Goal: Obtain resource: Obtain resource

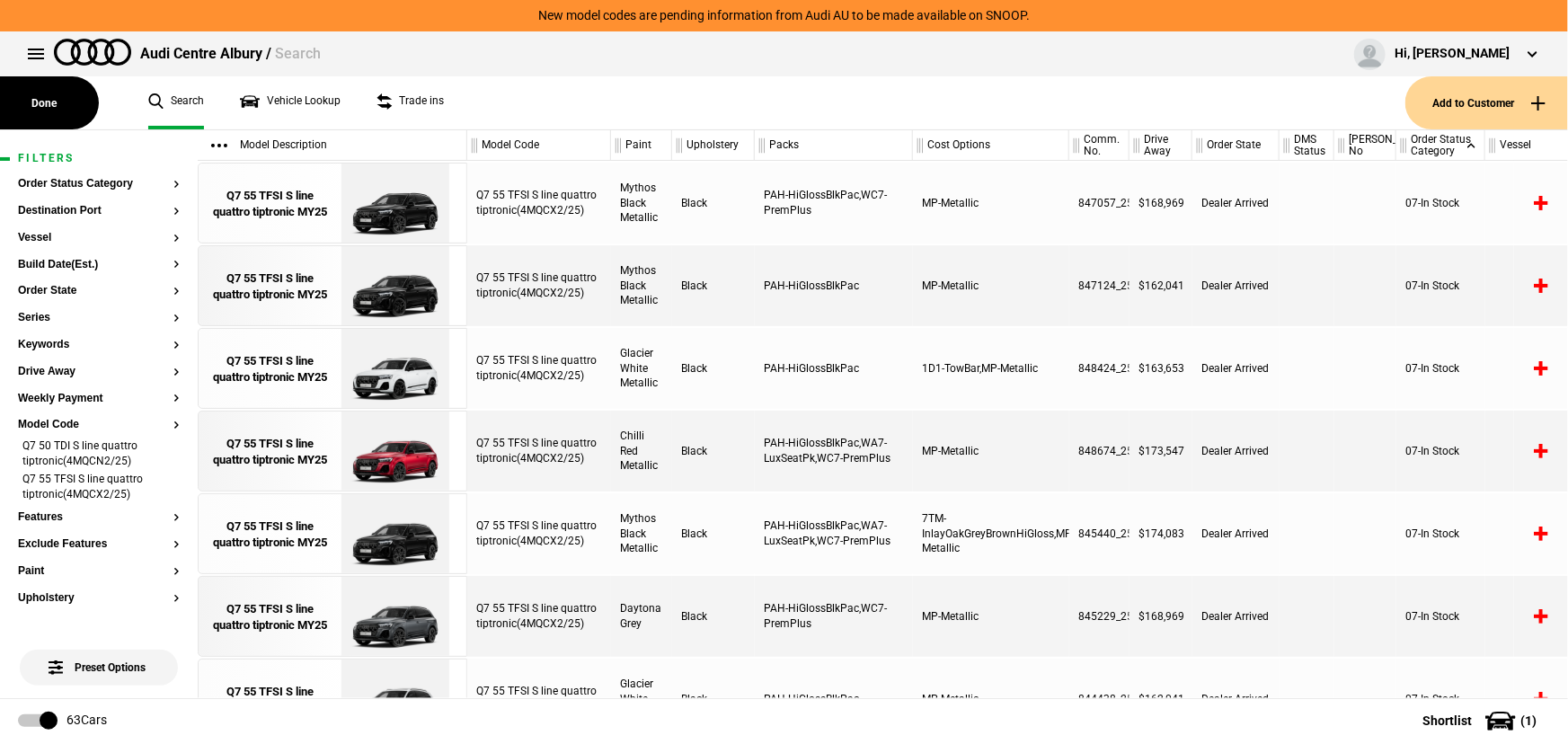
scroll to position [0, 431]
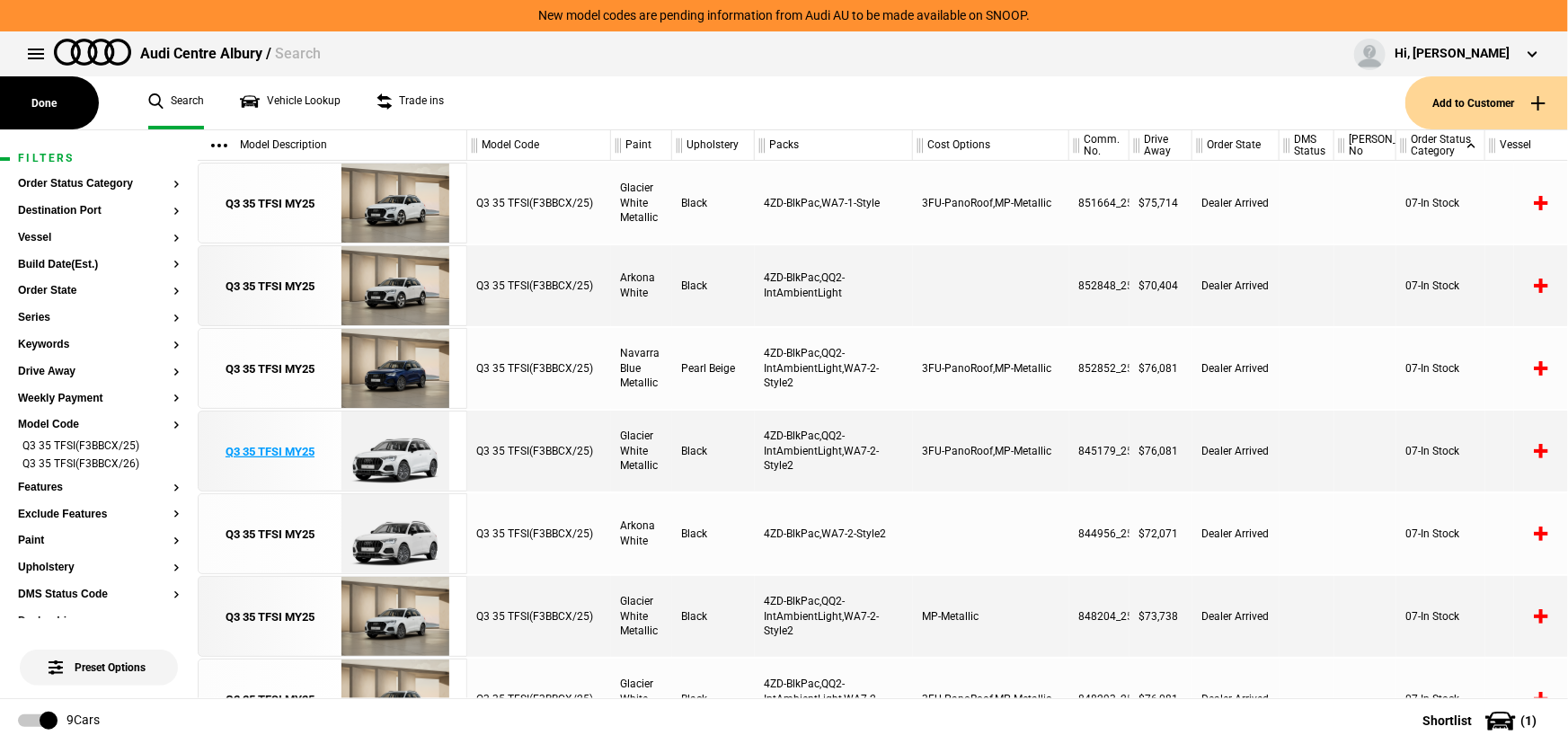
scroll to position [0, 172]
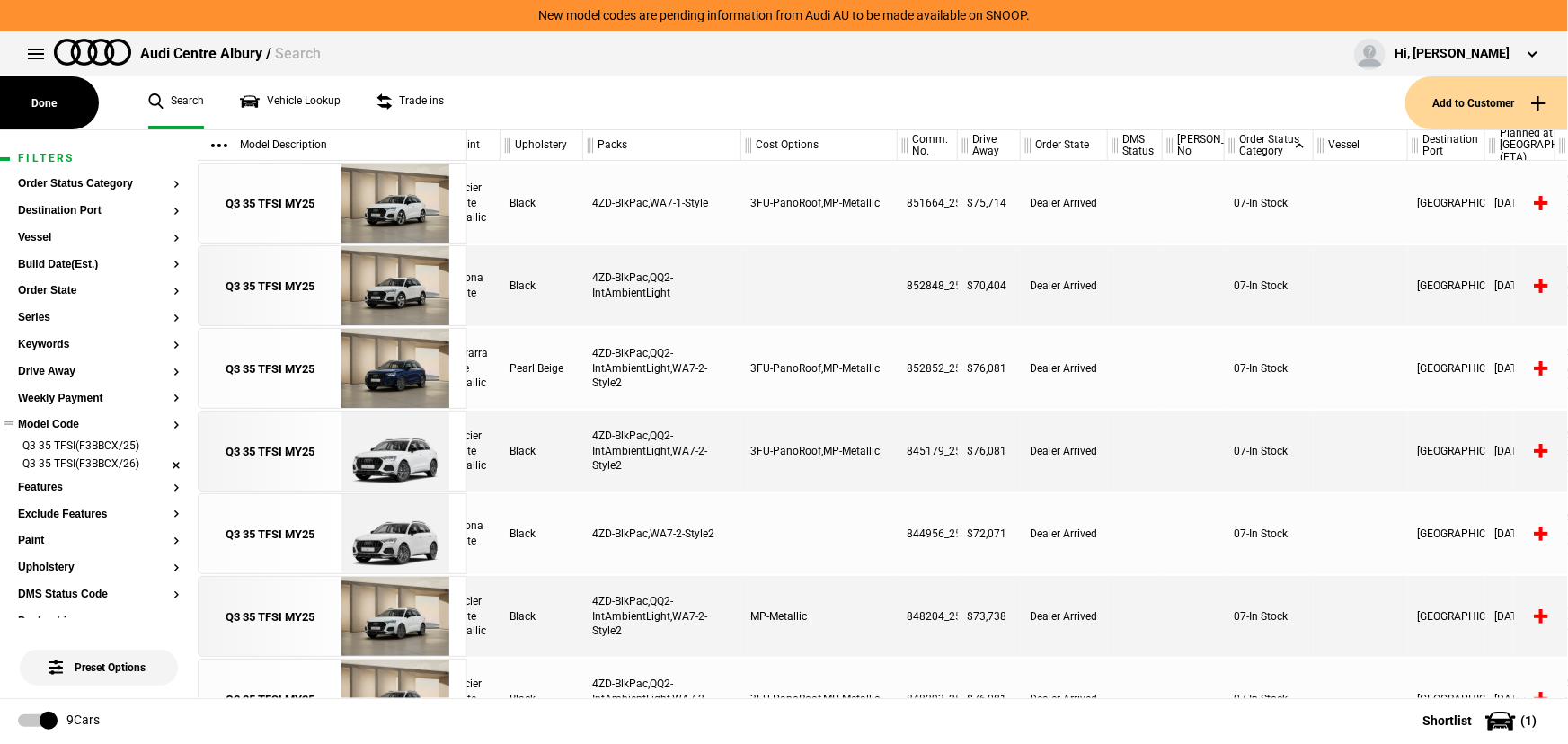
click at [160, 461] on li "Q3 35 TFSI(F3BBCX/26)" at bounding box center [98, 466] width 162 height 18
click at [164, 449] on li "Q3 35 TFSI(F3BBCX/25)" at bounding box center [98, 447] width 162 height 18
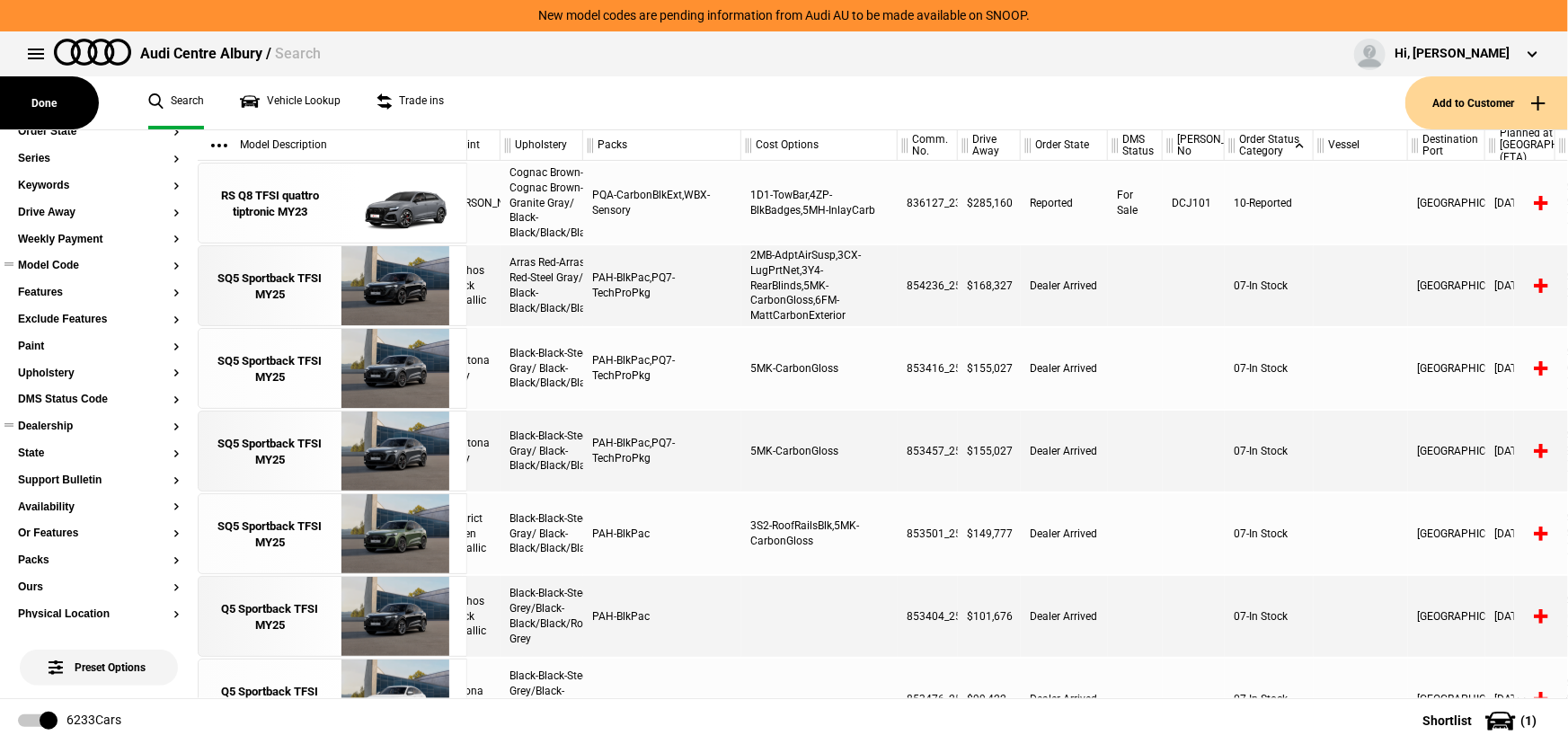
scroll to position [163, 0]
click at [36, 579] on button "Ours" at bounding box center [98, 584] width 162 height 13
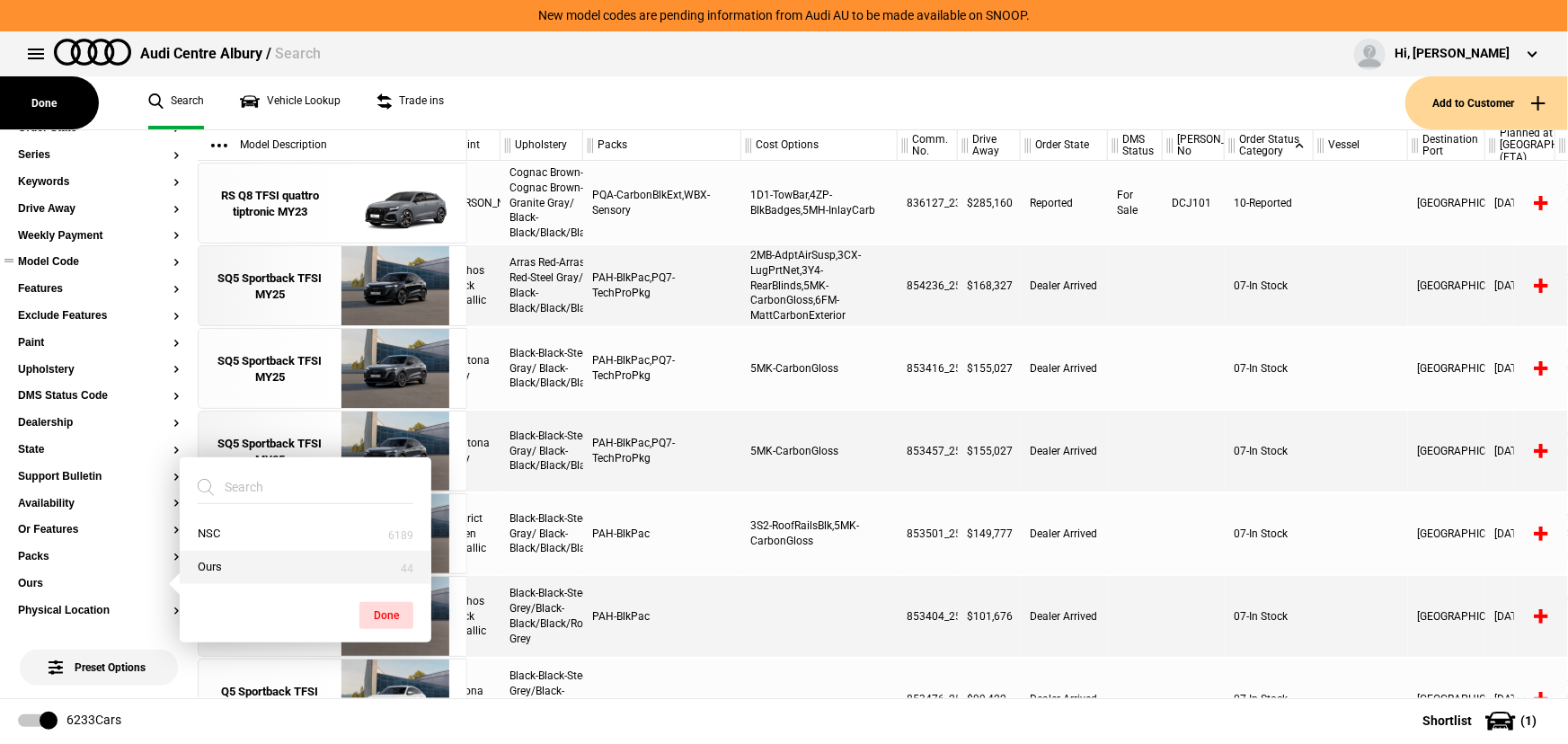
click at [227, 576] on button "Ours" at bounding box center [306, 568] width 252 height 33
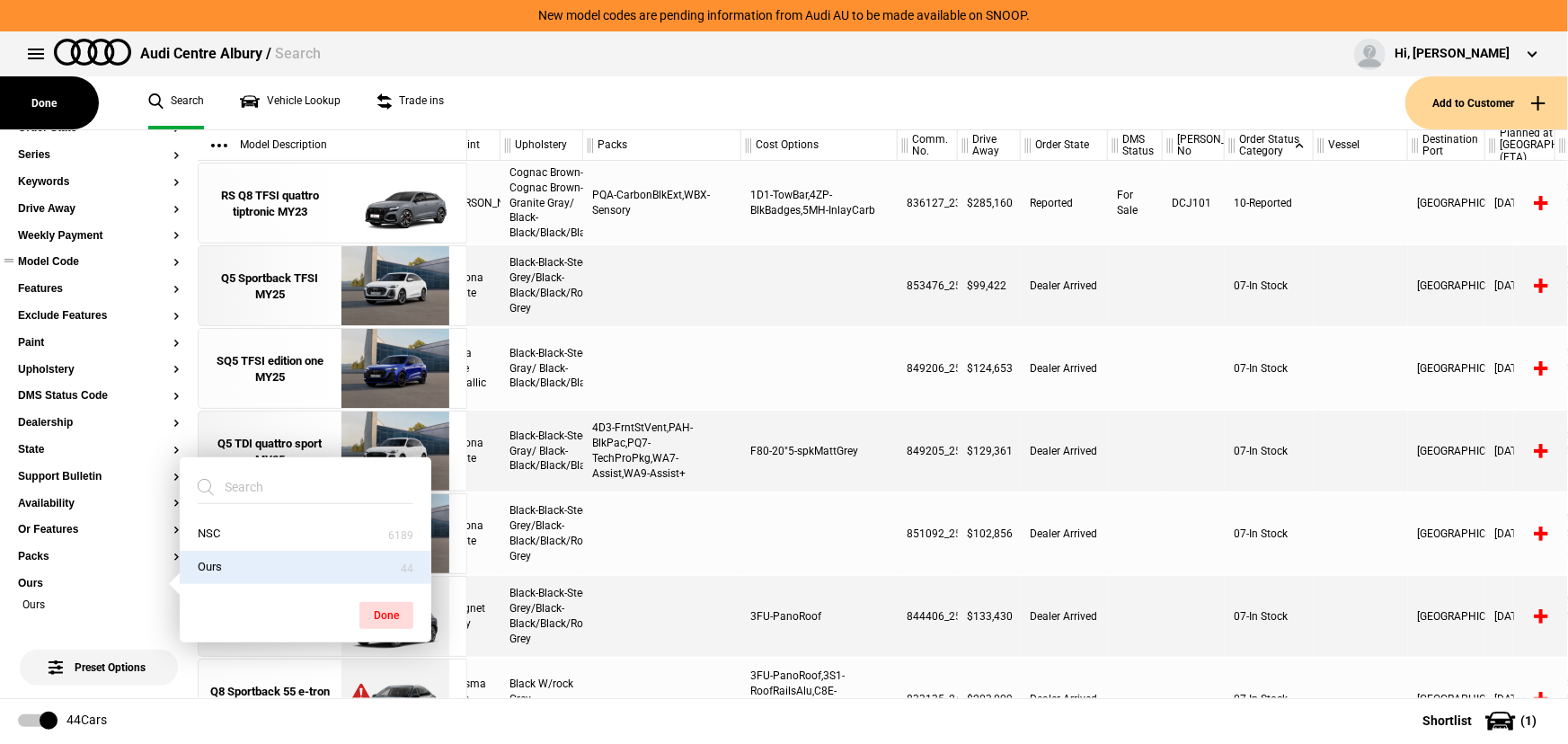
click at [692, 460] on div "4D3-FrntStVent,PAH-BlkPac,PQ7-TechProPkg,WA7-Assist,WA9-Assist+" at bounding box center [662, 451] width 158 height 81
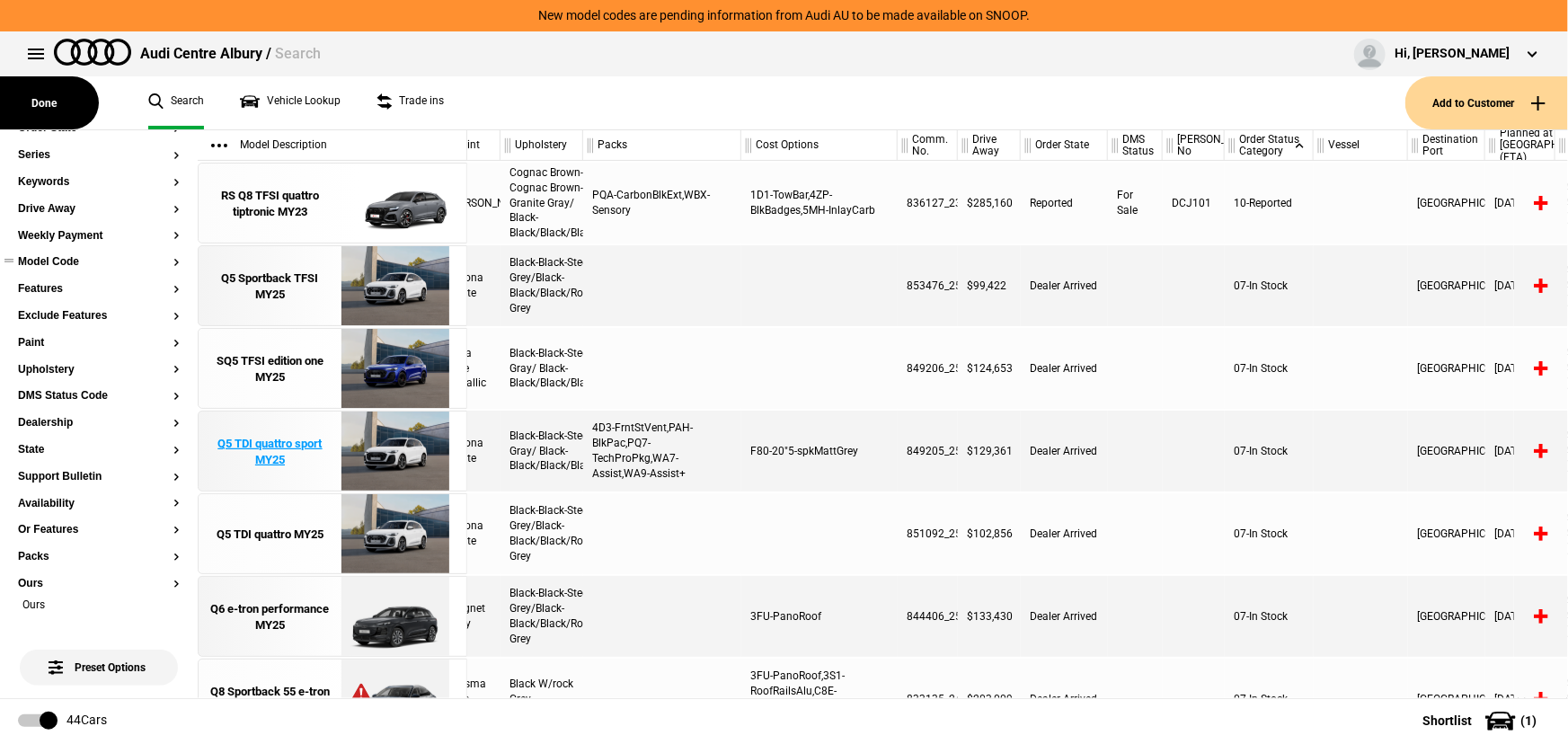
click at [263, 453] on div "Q5 TDI quattro sport MY25" at bounding box center [269, 452] width 125 height 32
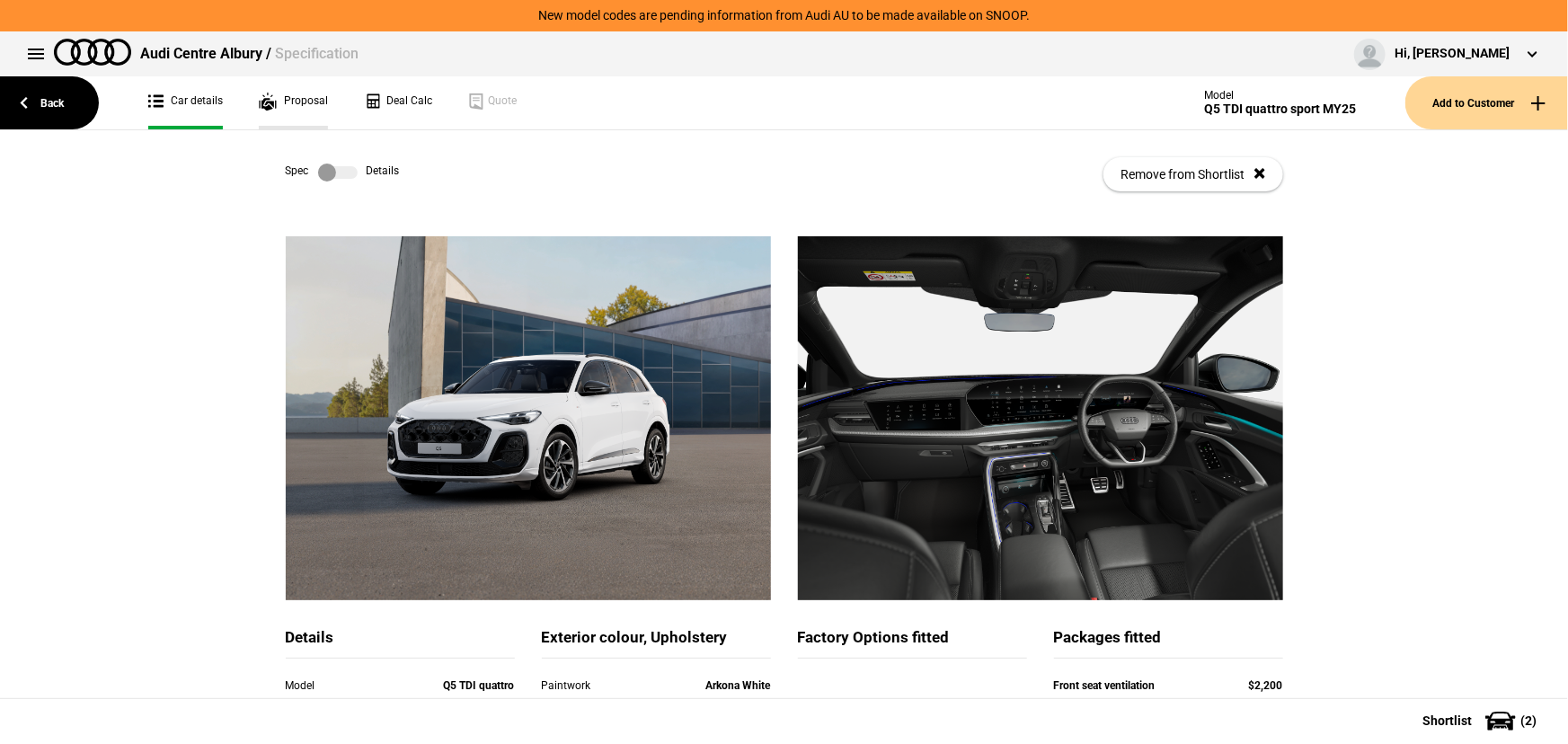
click at [293, 104] on link "Proposal" at bounding box center [293, 103] width 69 height 53
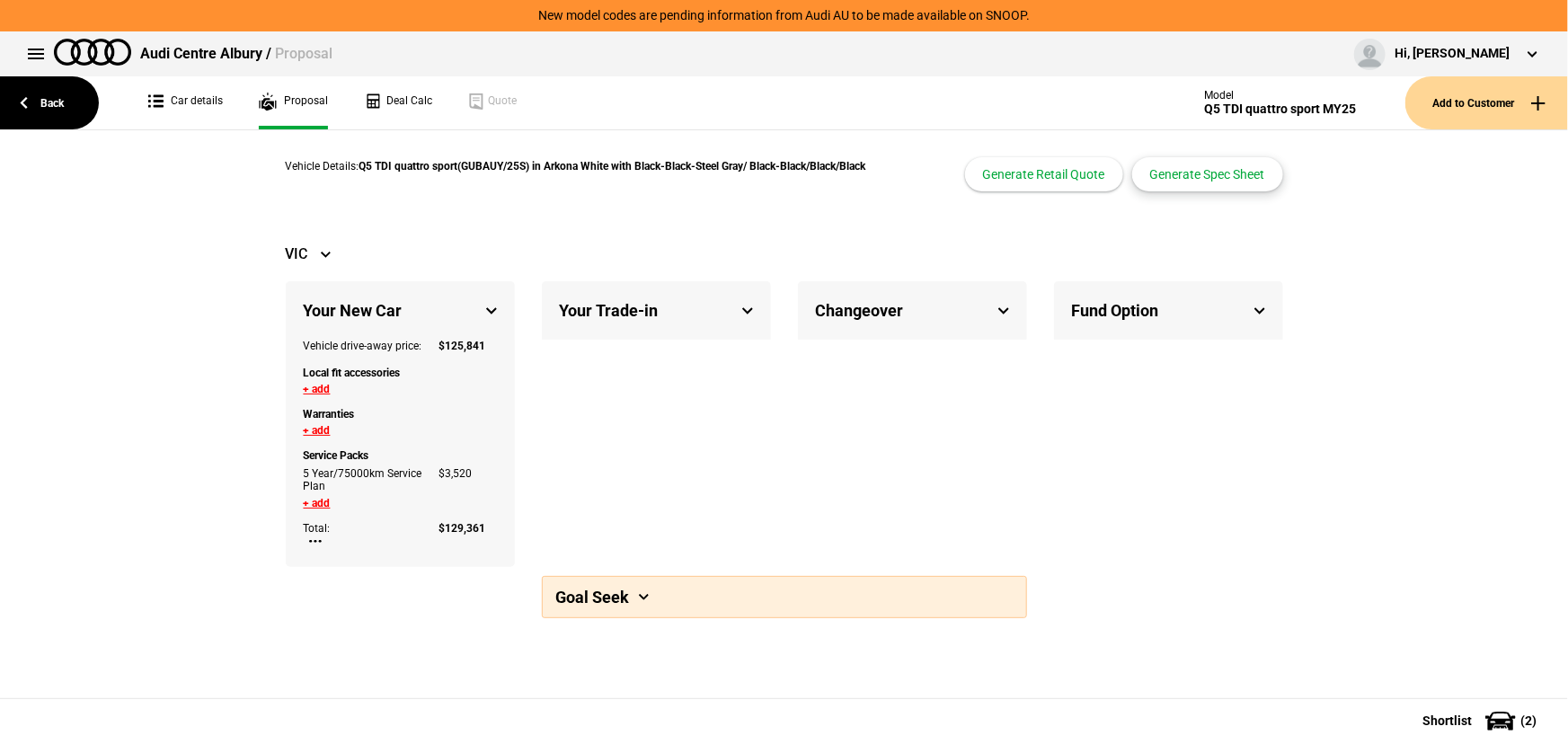
click at [1225, 184] on button "Generate Spec Sheet" at bounding box center [1208, 174] width 151 height 34
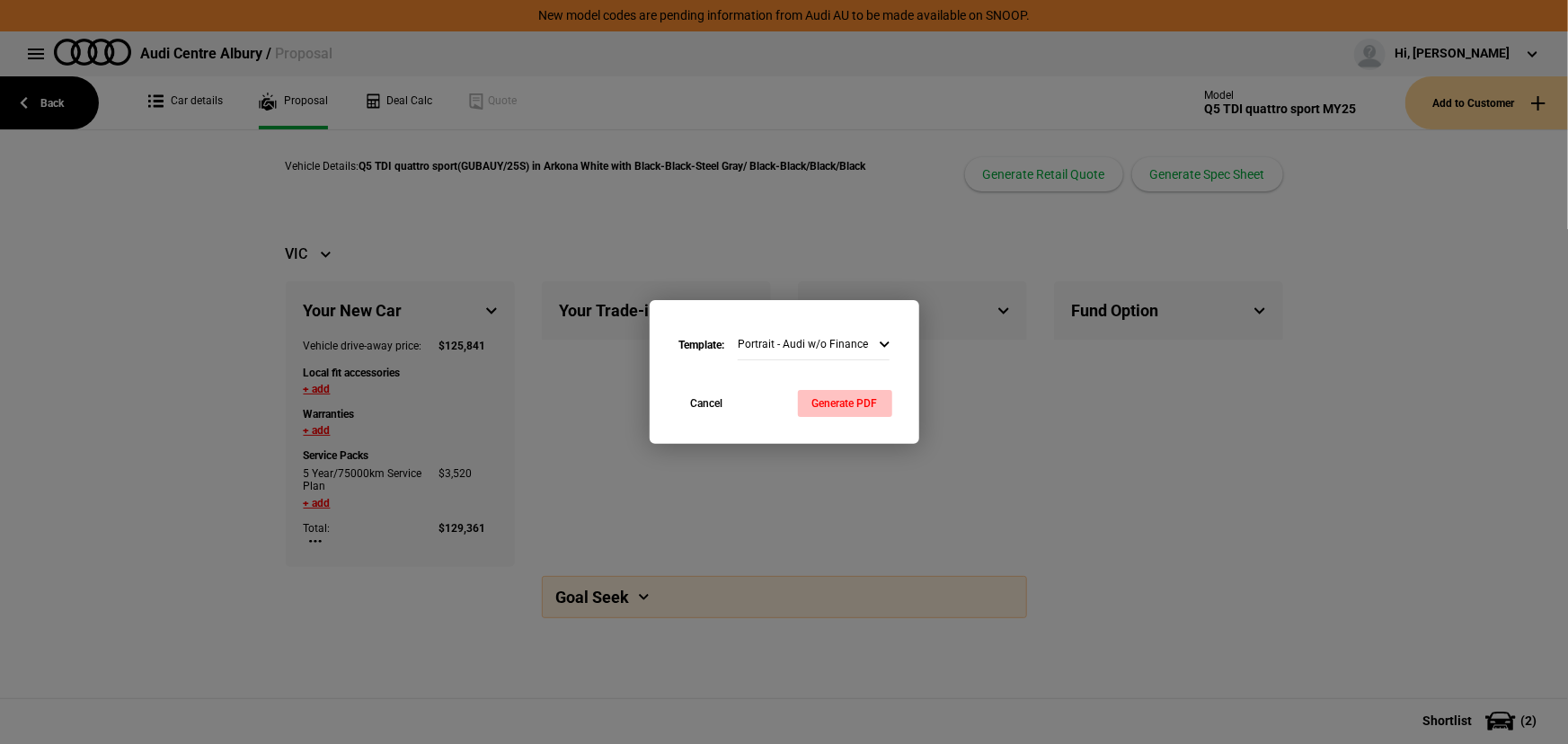
click at [836, 396] on button "Generate PDF" at bounding box center [845, 403] width 94 height 27
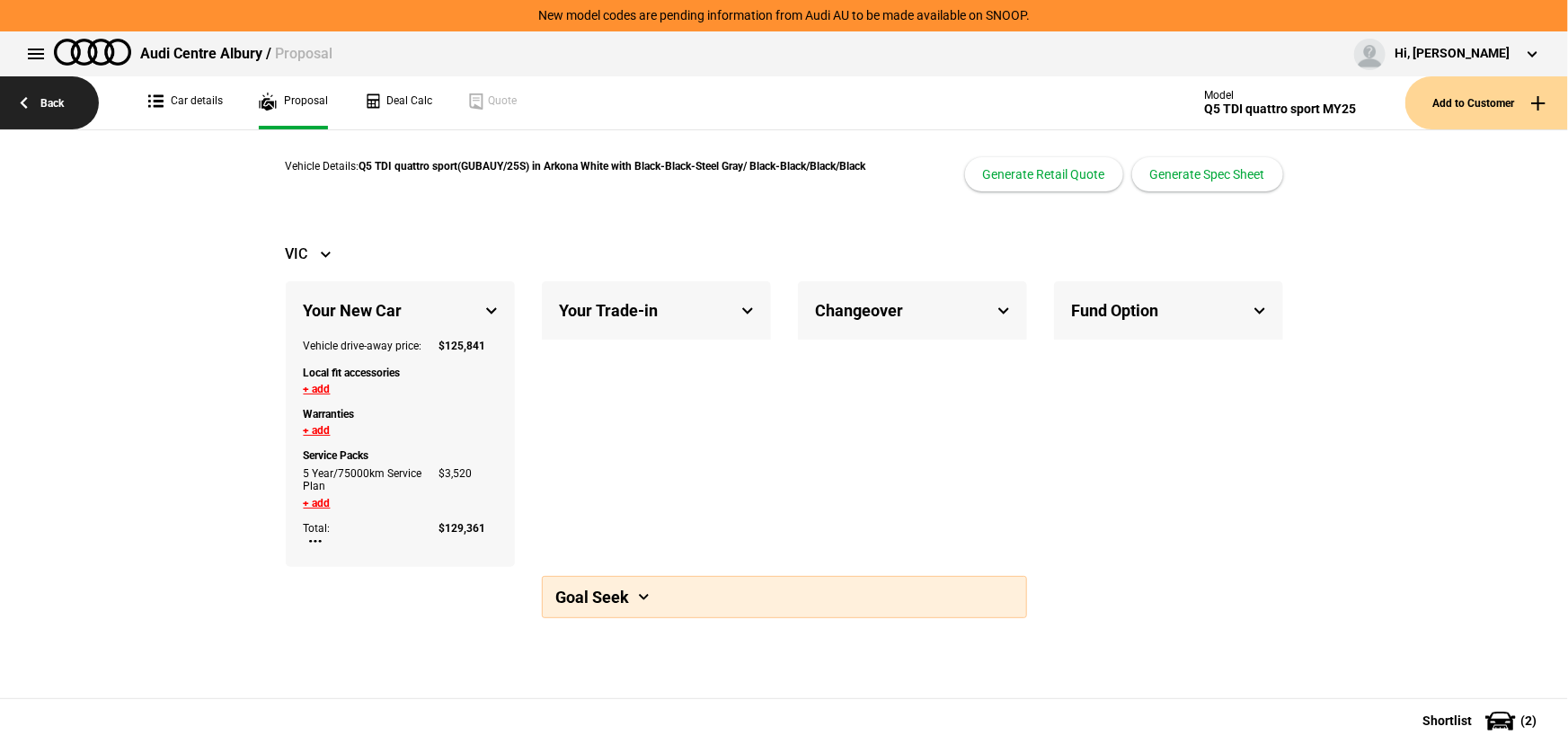
click at [42, 99] on link "Back" at bounding box center [49, 103] width 99 height 53
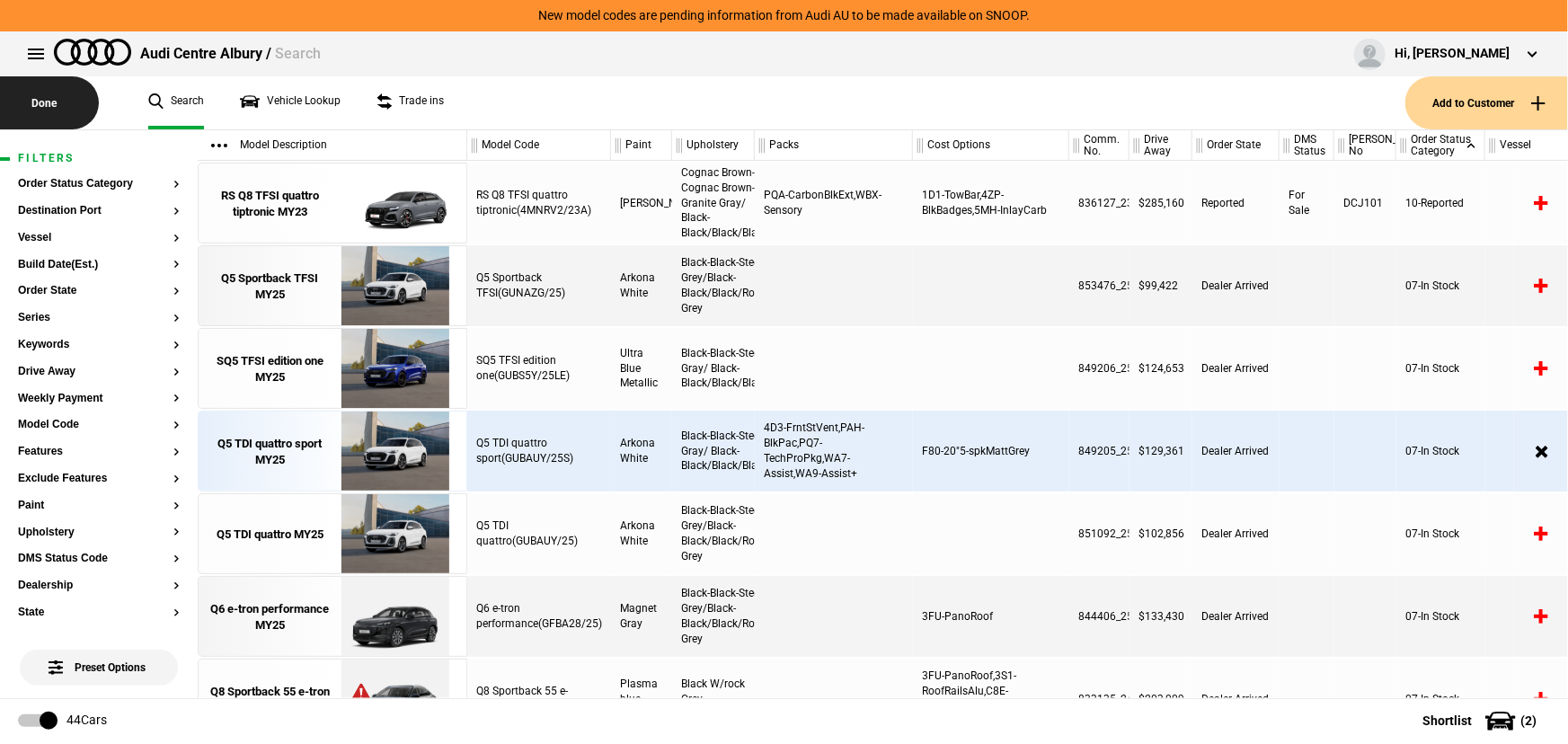
scroll to position [0, 172]
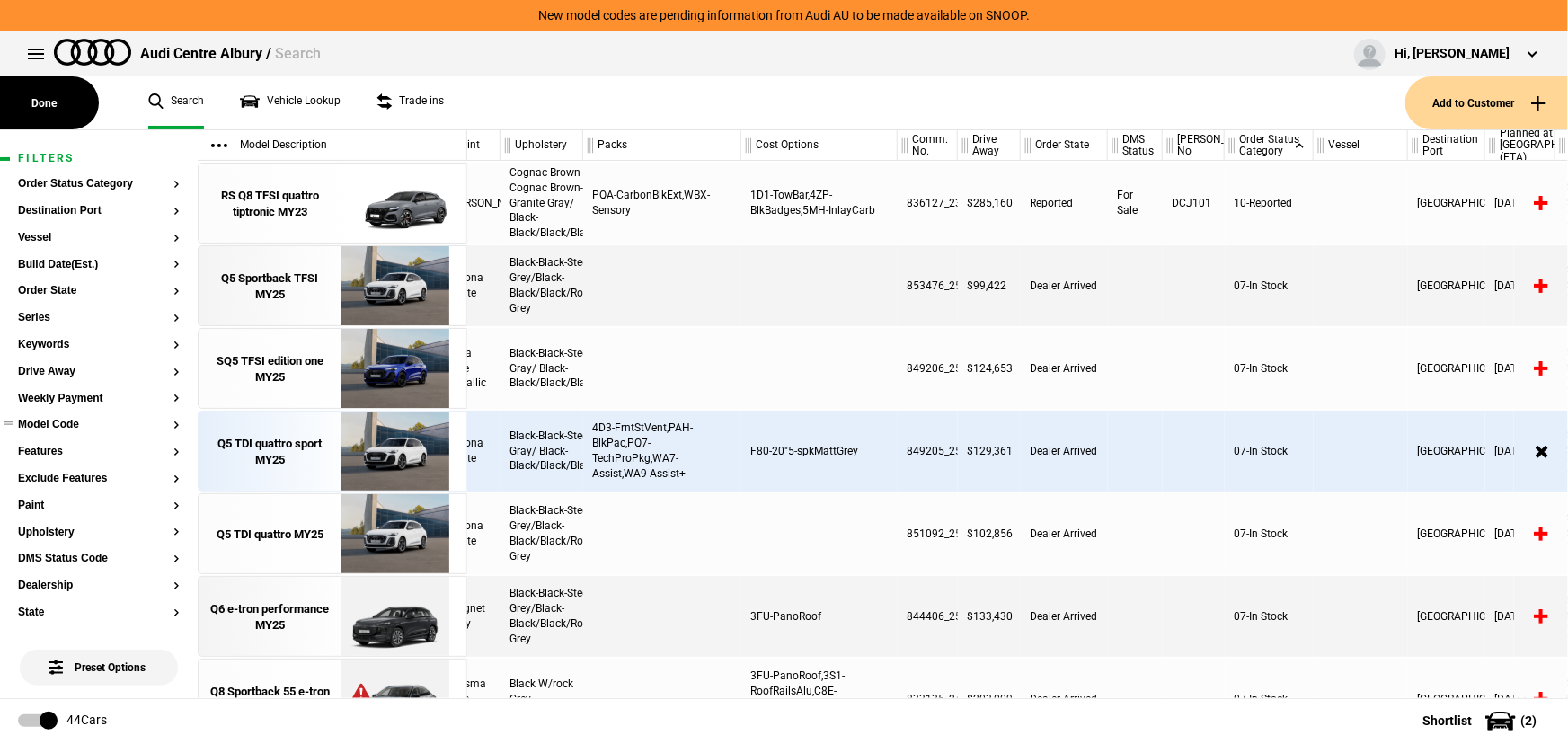
click at [69, 428] on button "Model Code" at bounding box center [98, 425] width 162 height 13
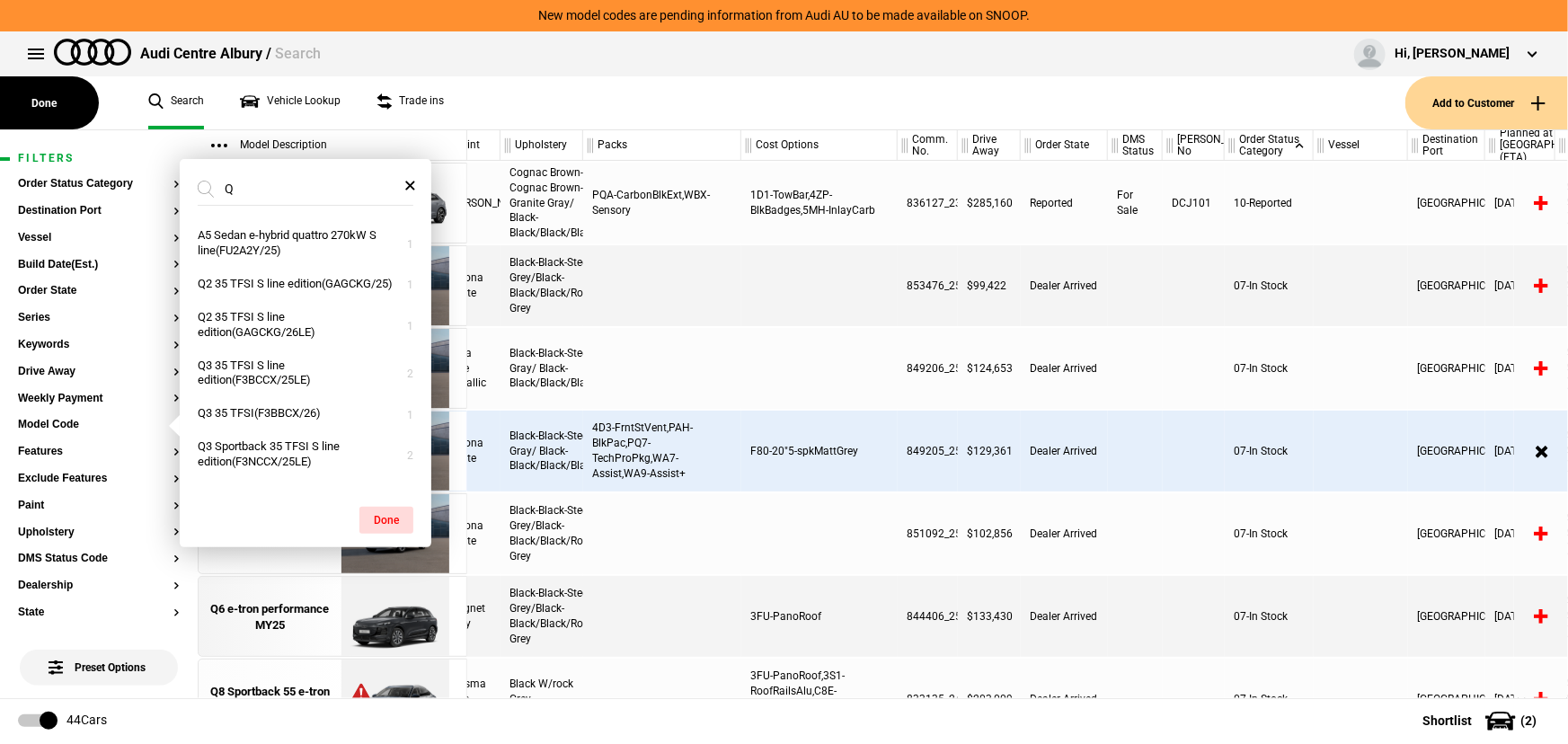
type input "Q6"
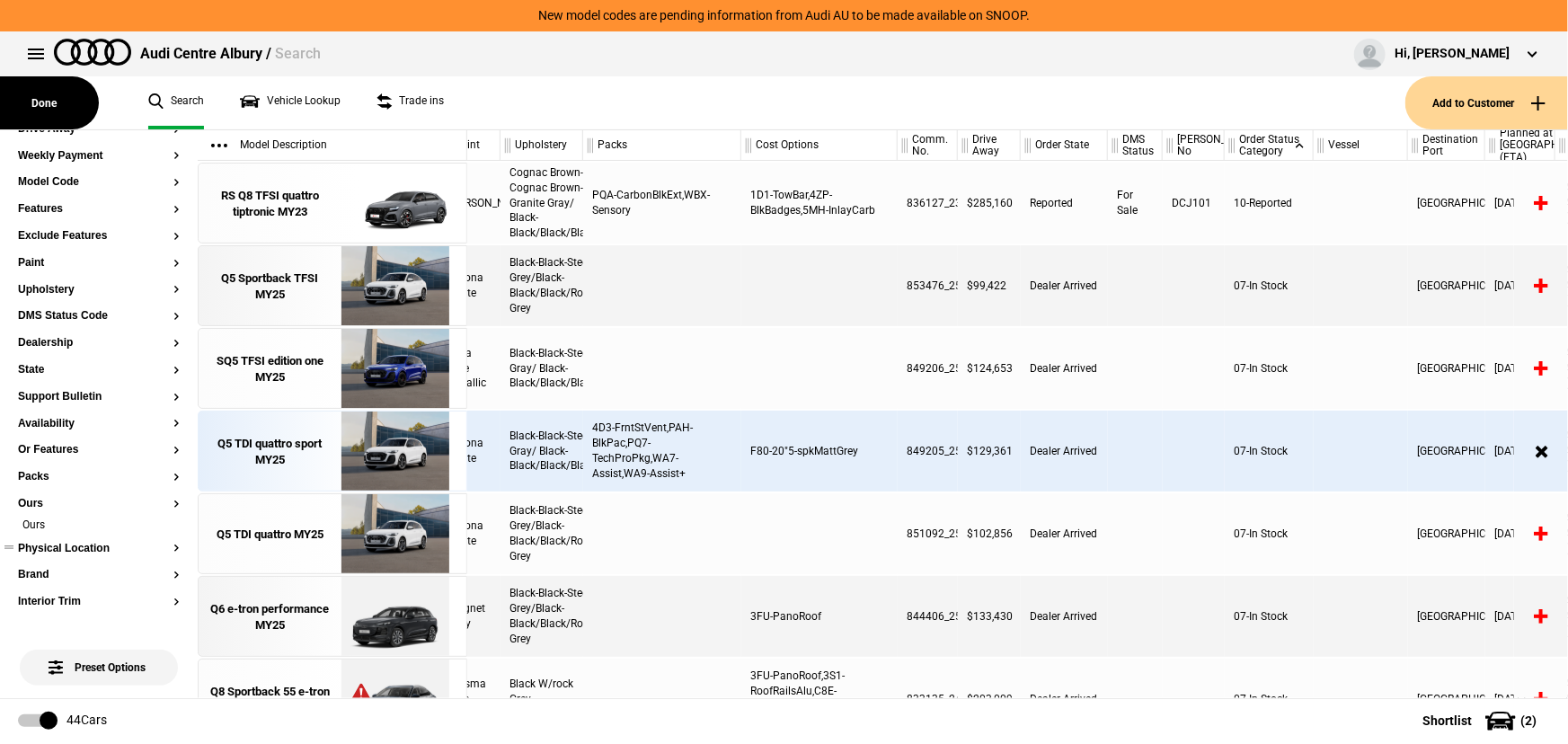
scroll to position [245, 0]
click at [168, 522] on article "Filters Order Status Category Destination Port Vessel Build Date(Est.) Order St…" at bounding box center [98, 428] width 197 height 1083
click at [164, 522] on li "Ours" at bounding box center [98, 525] width 162 height 18
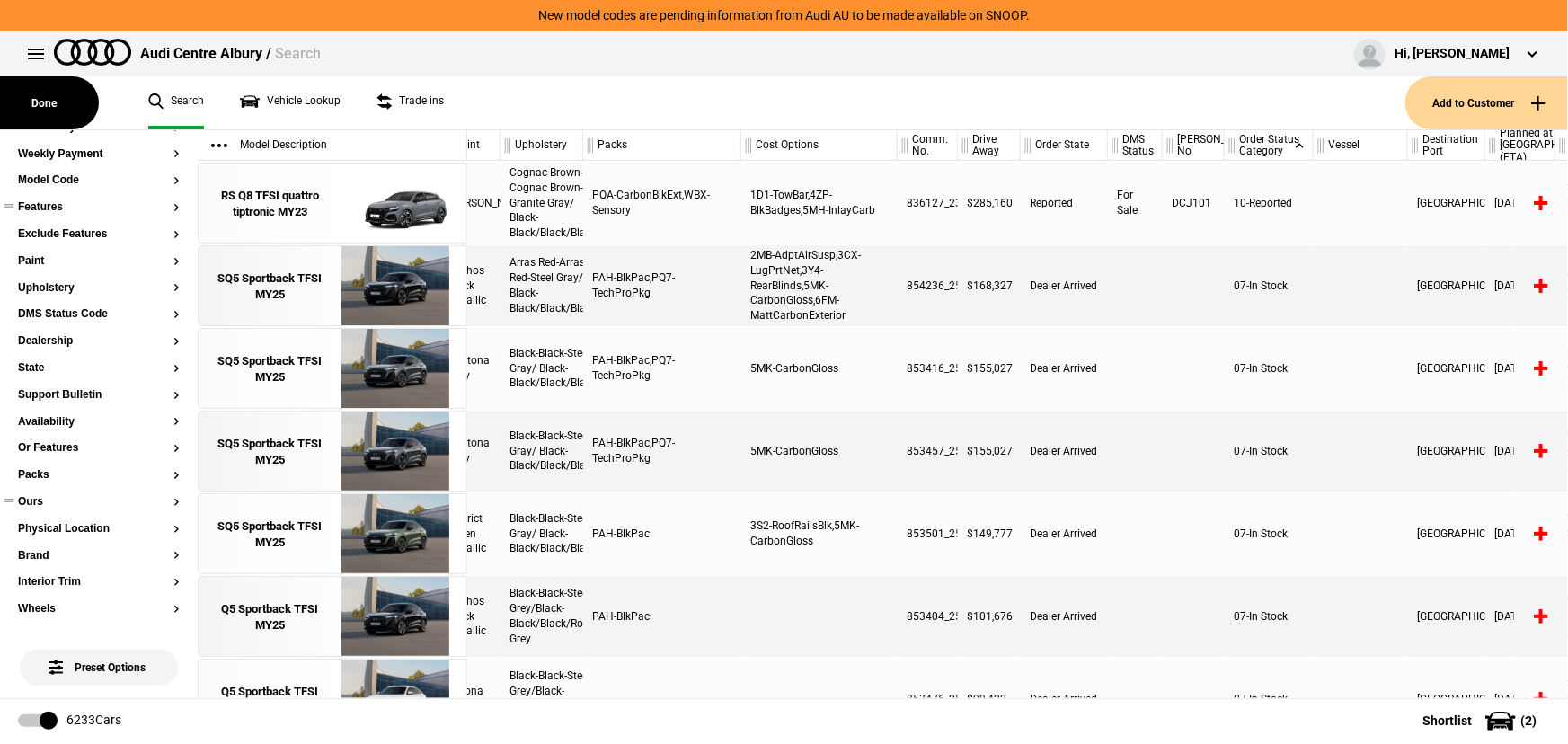
scroll to position [0, 0]
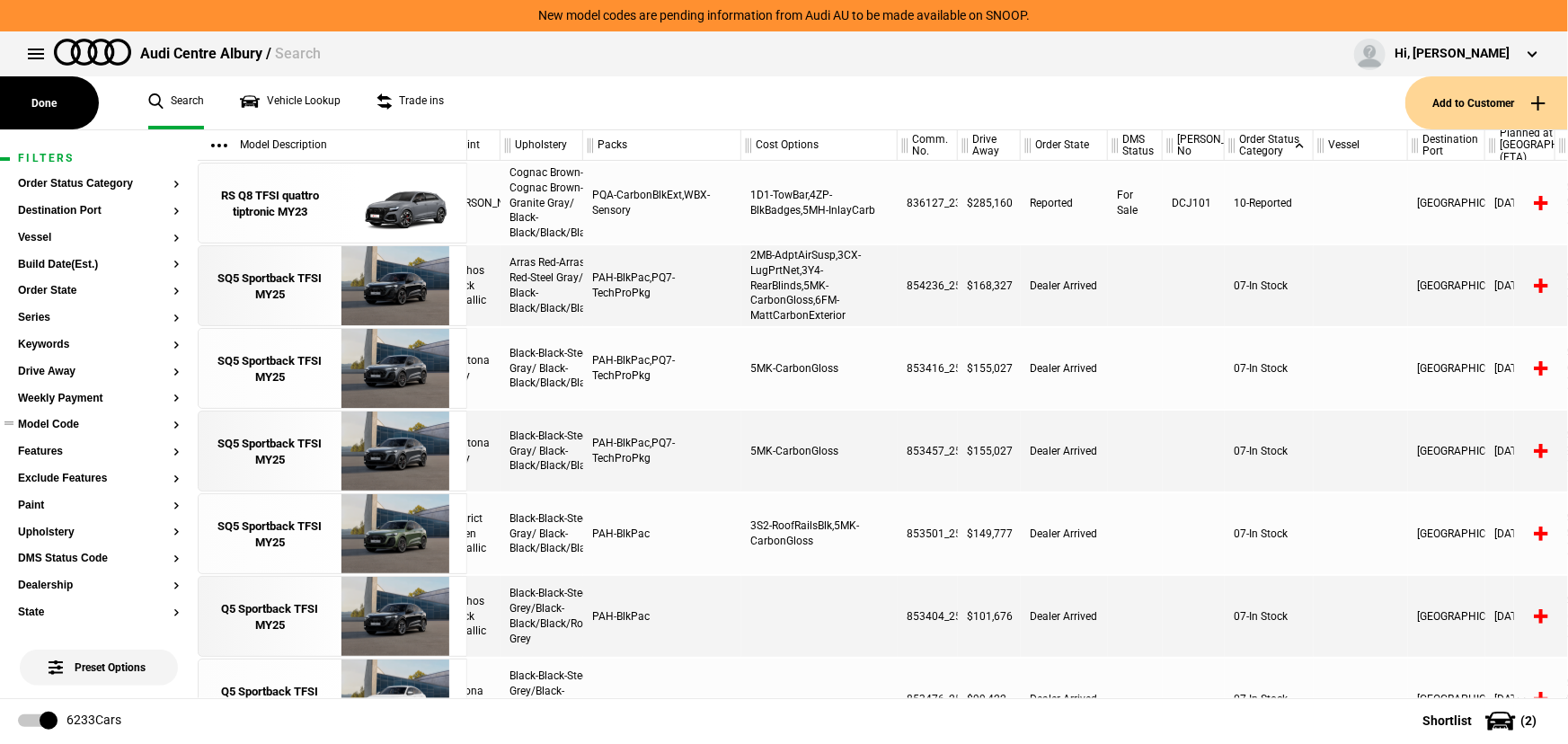
click at [57, 425] on button "Model Code" at bounding box center [98, 425] width 162 height 13
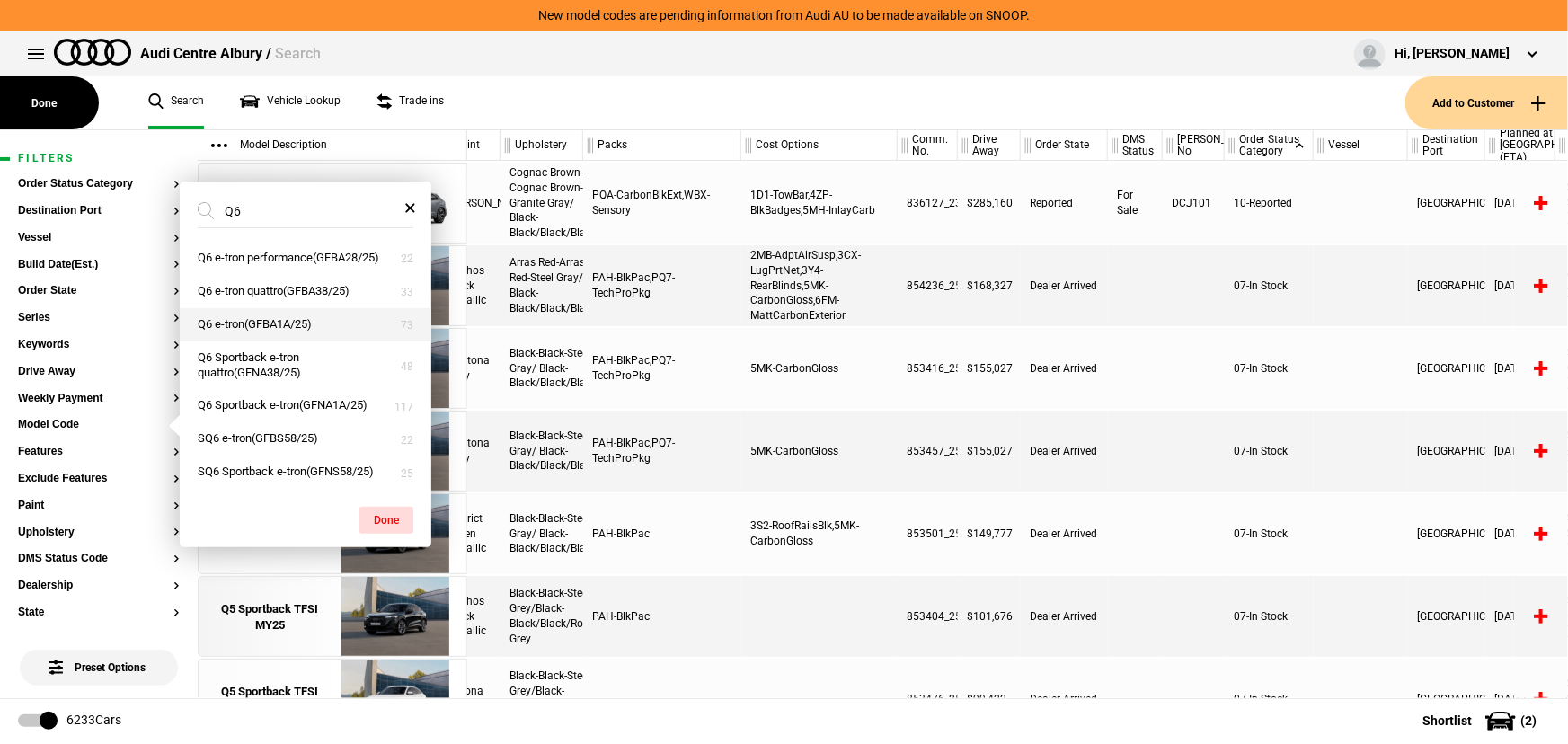
type input "Q6"
click at [298, 323] on button "Q6 e-tron(GFBA1A/25)" at bounding box center [306, 325] width 252 height 33
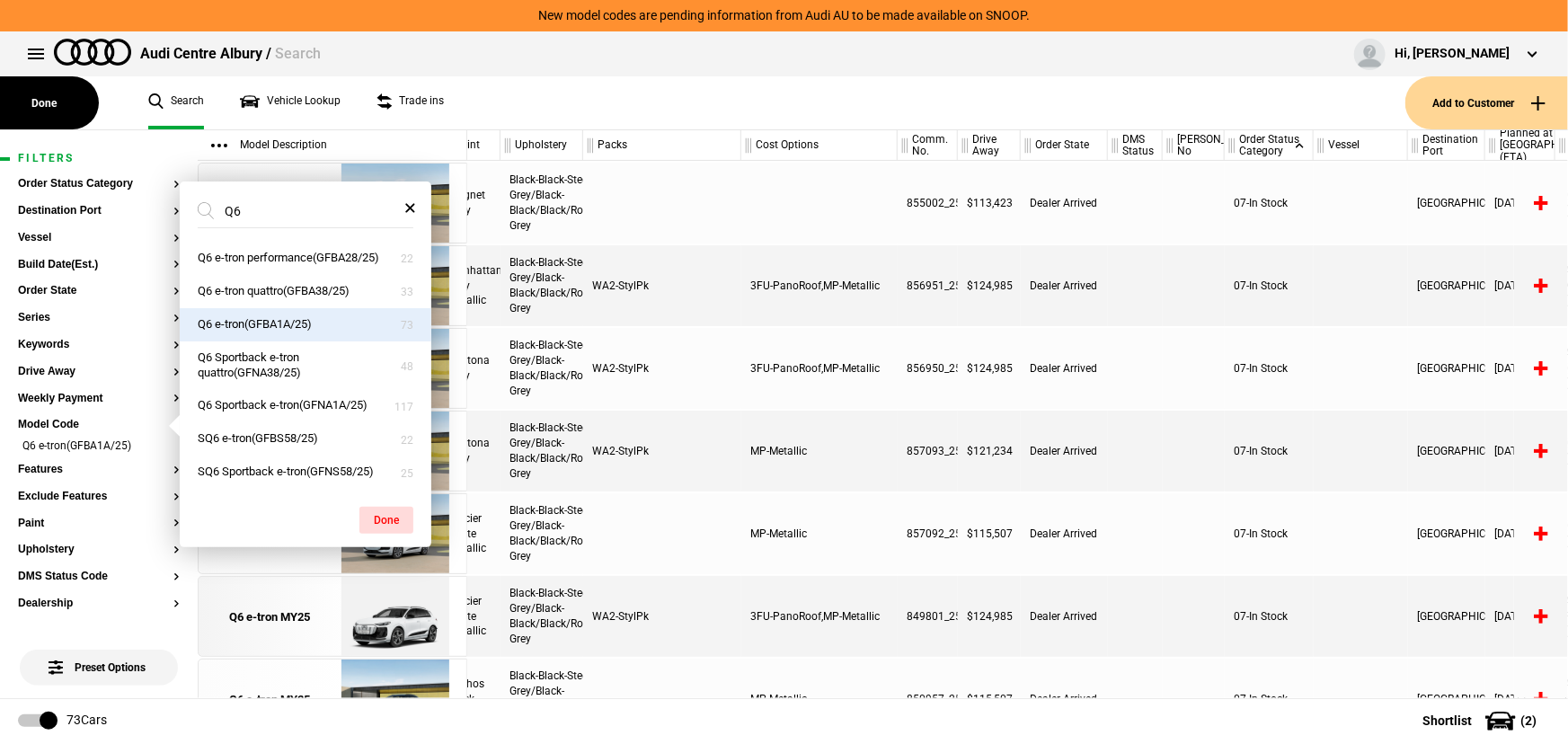
click at [554, 331] on div "Black-Black-Steel Grey/Black-Black/Black/Rock Grey" at bounding box center [542, 369] width 83 height 81
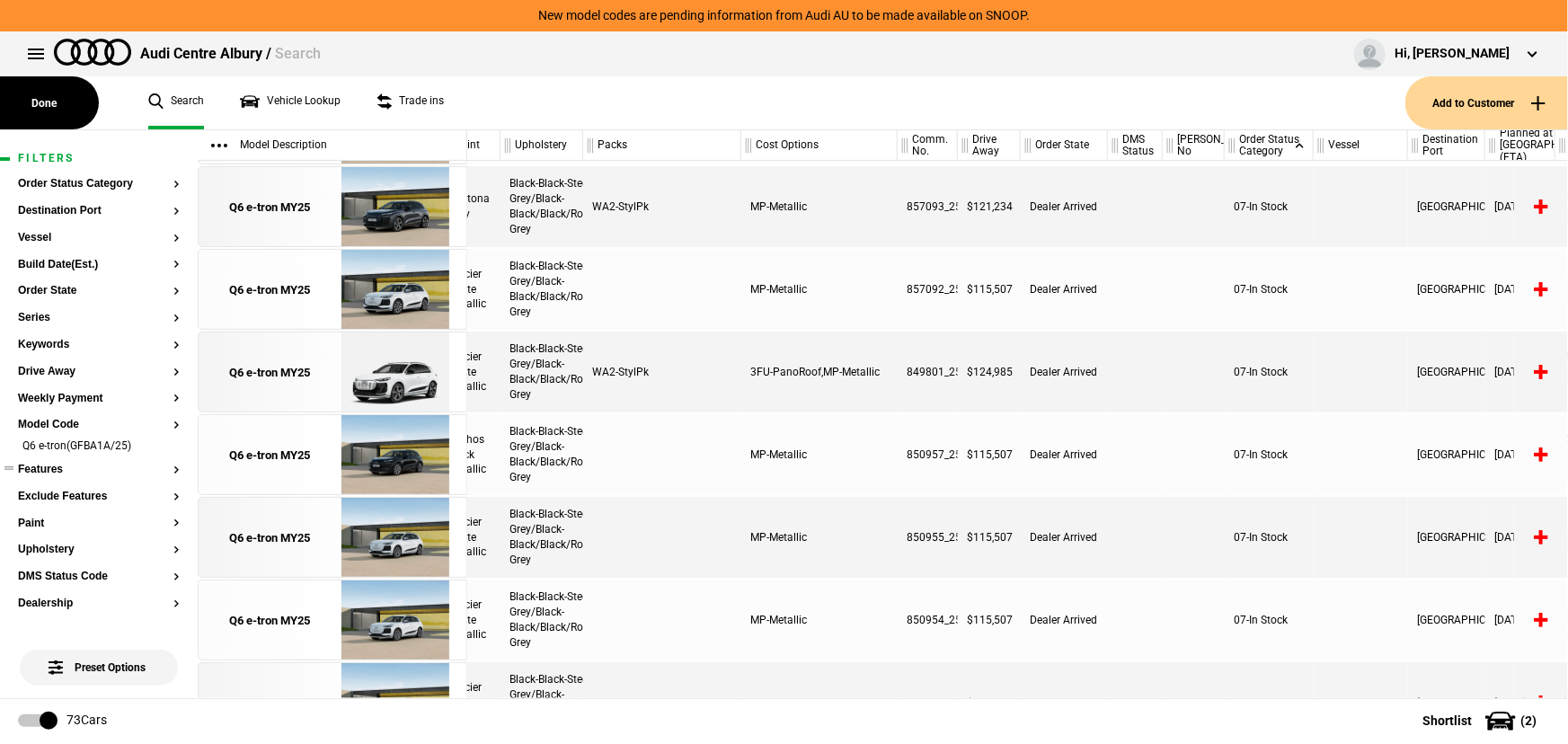
click at [58, 470] on button "Features" at bounding box center [98, 470] width 162 height 13
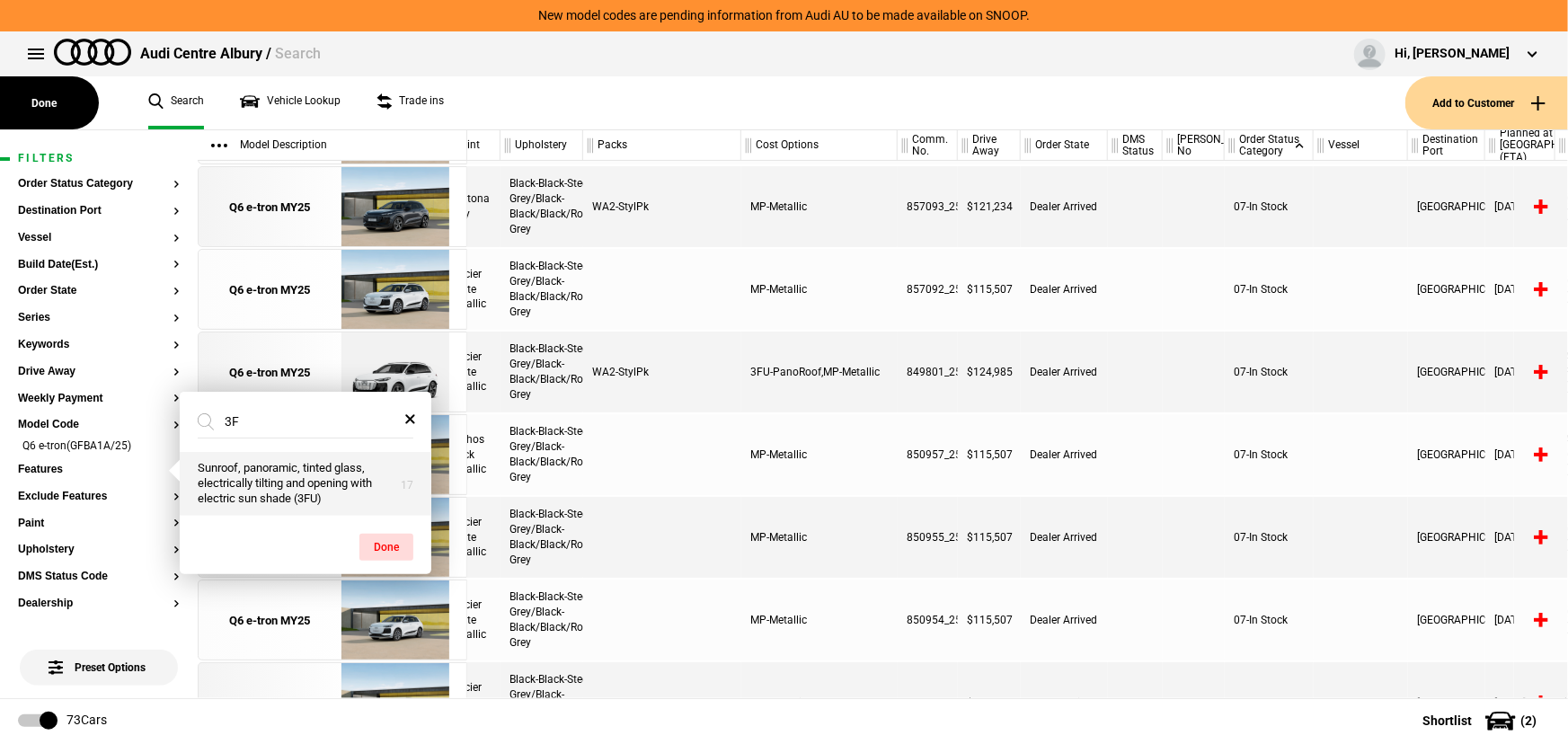
type input "3F"
click at [273, 484] on button "Sunroof, panoramic, tinted glass, electrically tilting and opening with electri…" at bounding box center [306, 484] width 252 height 64
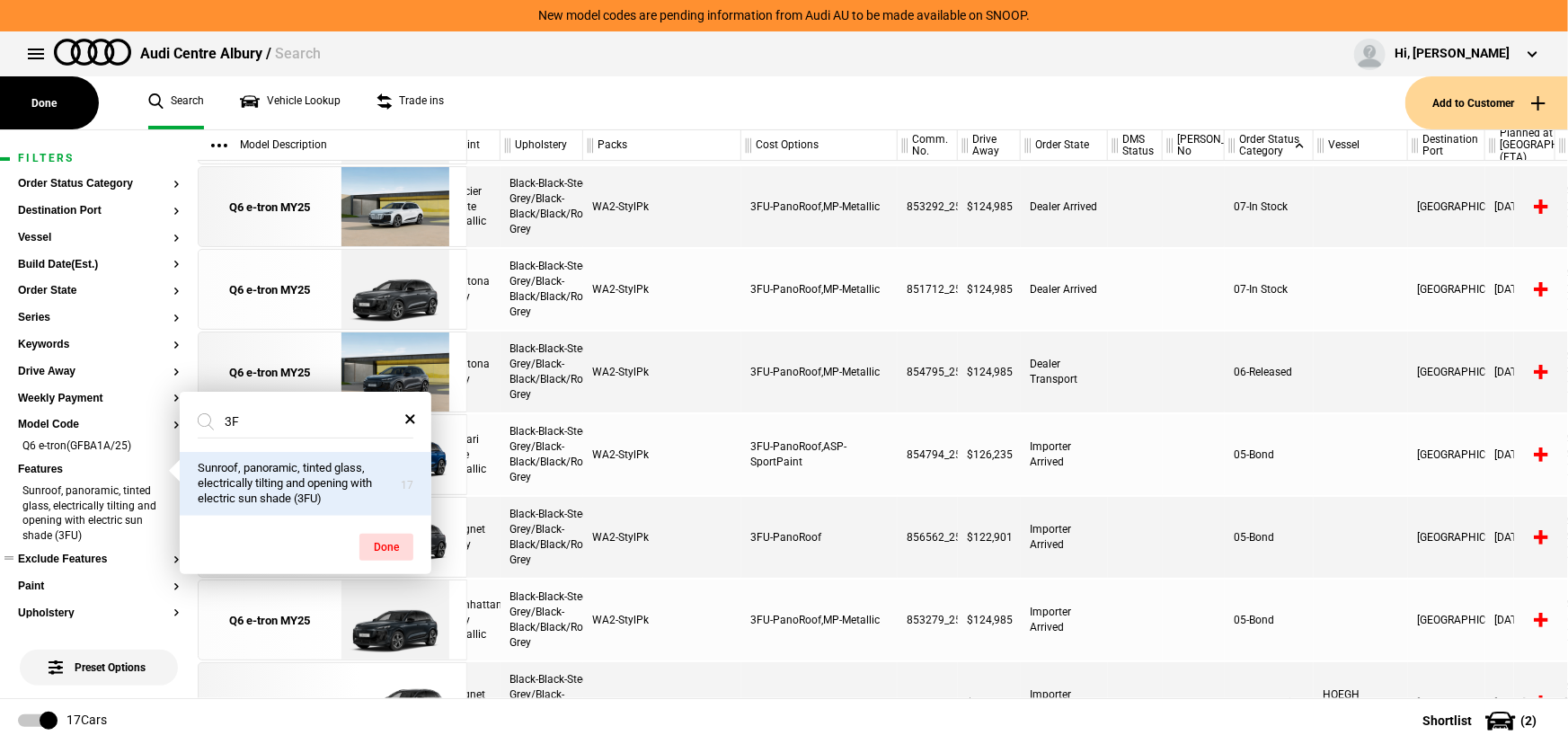
click at [67, 558] on button "Exclude Features" at bounding box center [98, 560] width 162 height 13
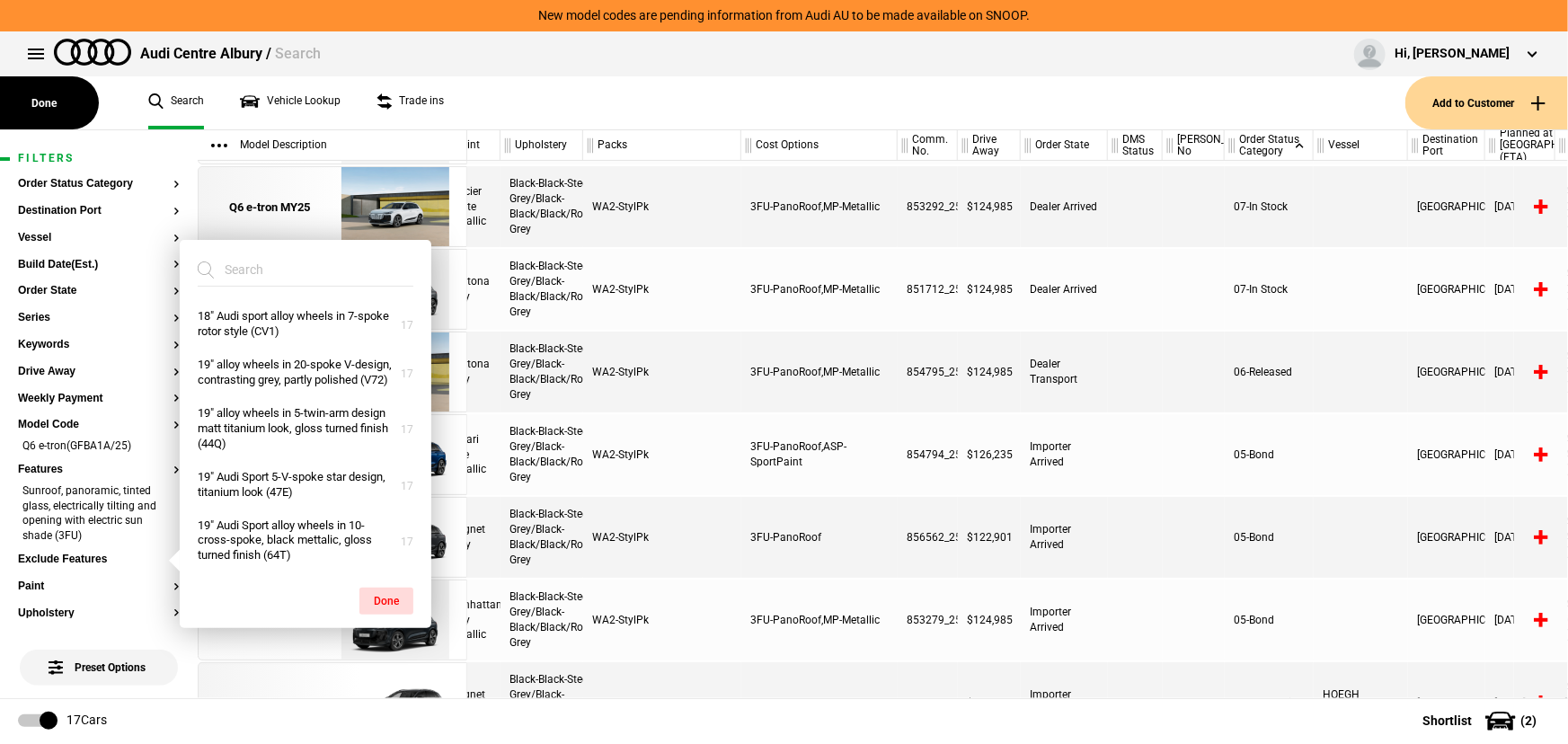
click at [282, 278] on input "search" at bounding box center [295, 269] width 195 height 32
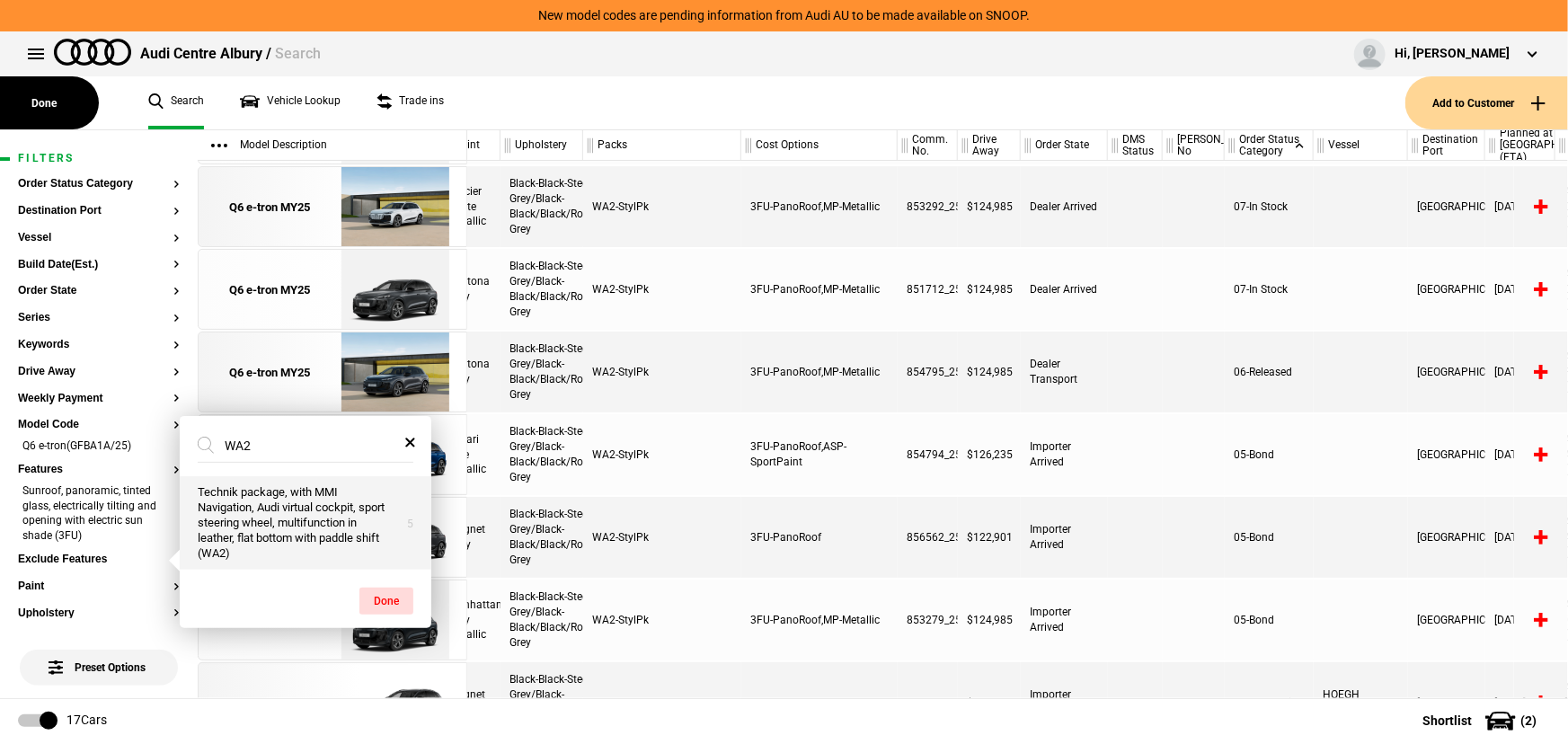
type input "WA2"
click at [290, 498] on button "Technik package, with MMI Navigation, Audi virtual cockpit, sport steering whee…" at bounding box center [306, 523] width 252 height 93
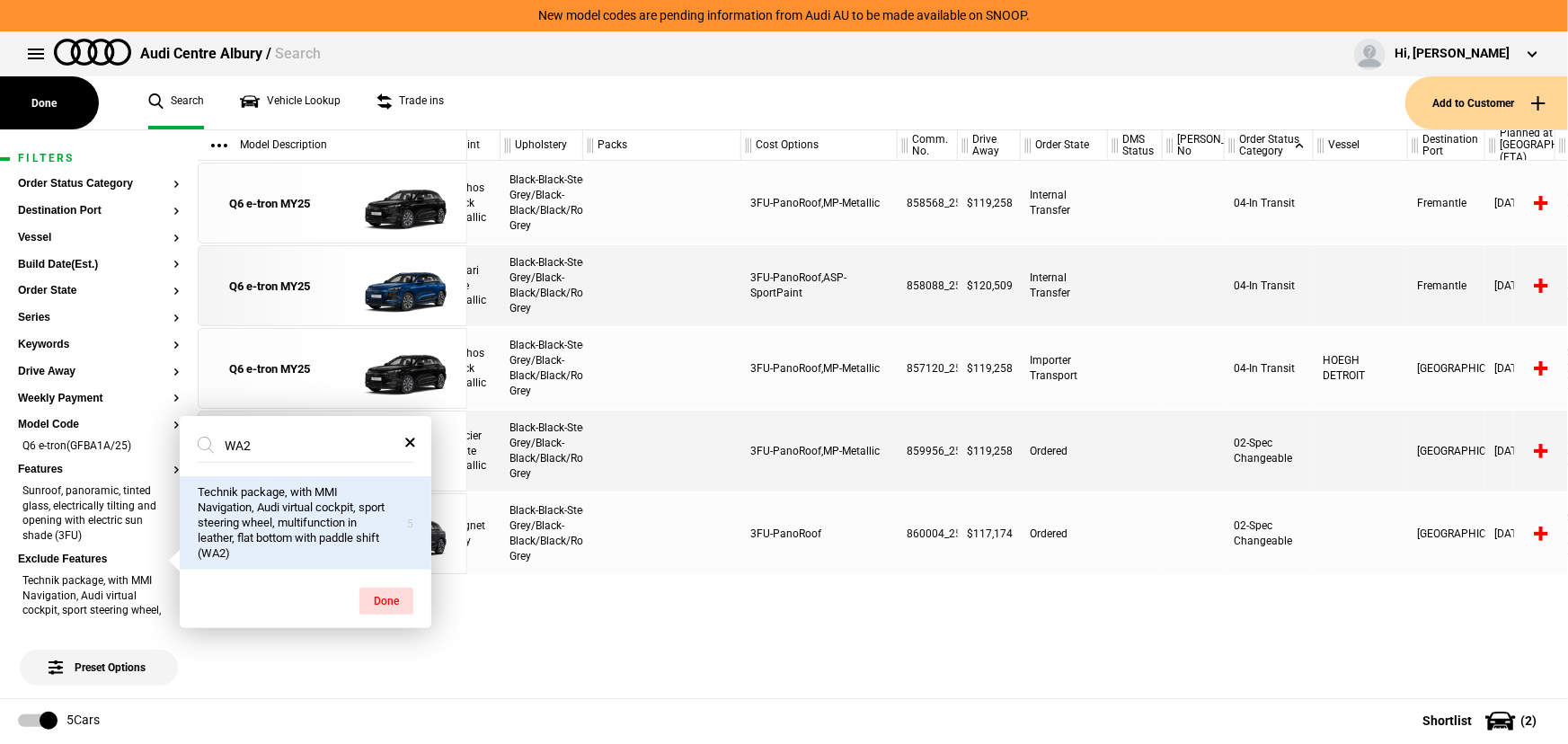
click at [821, 603] on div "Q6 e-tron(GFBA1A/25) Mythos Black Metallic Black-Black-Steel Grey/Black-Black/B…" at bounding box center [1018, 429] width 1101 height 538
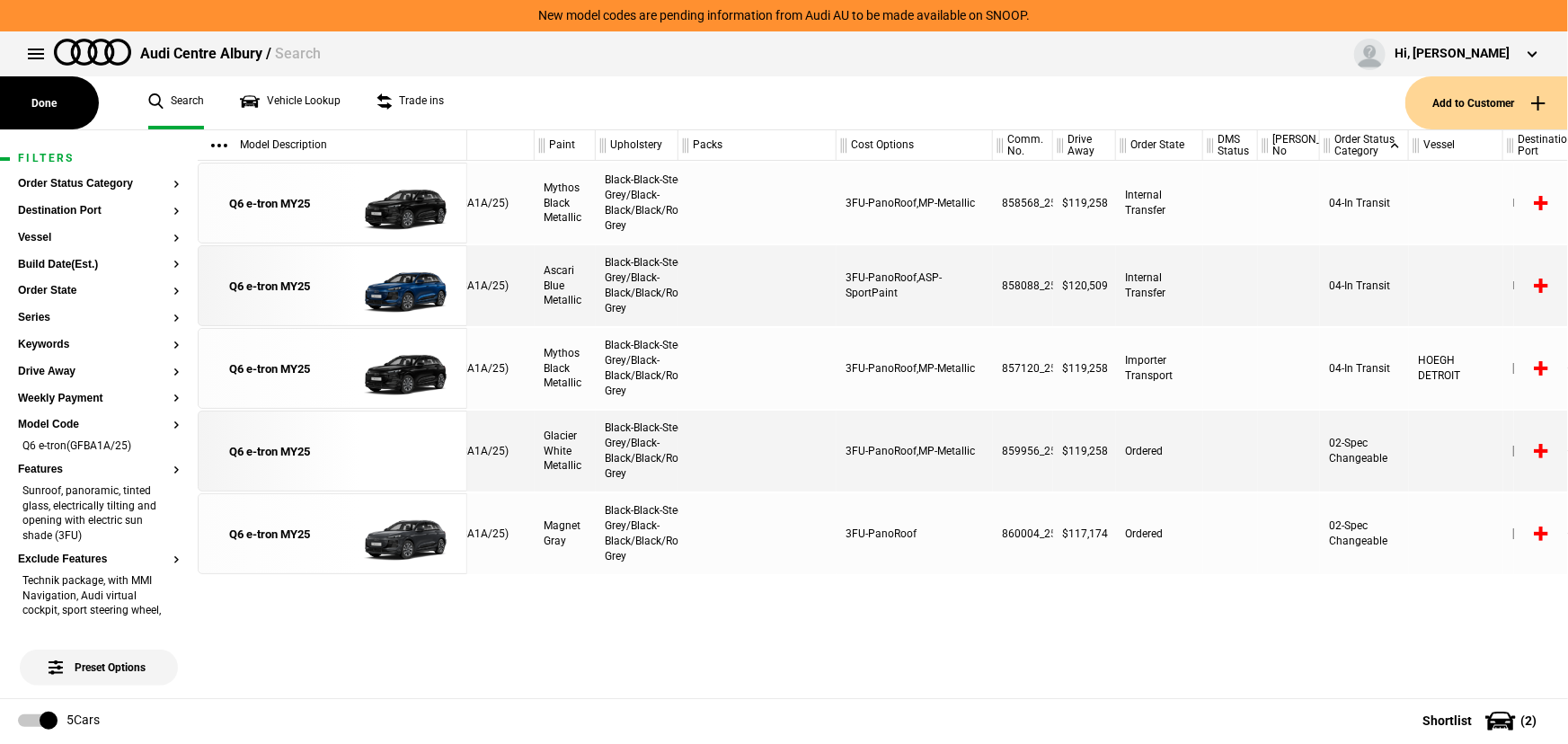
scroll to position [0, 77]
